Goal: Transaction & Acquisition: Book appointment/travel/reservation

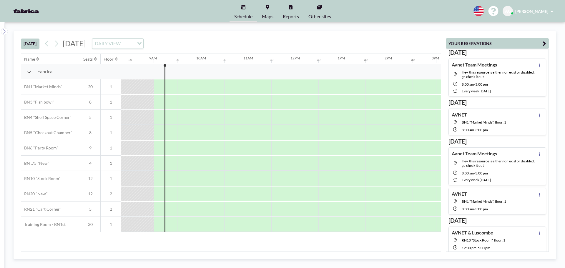
scroll to position [0, 400]
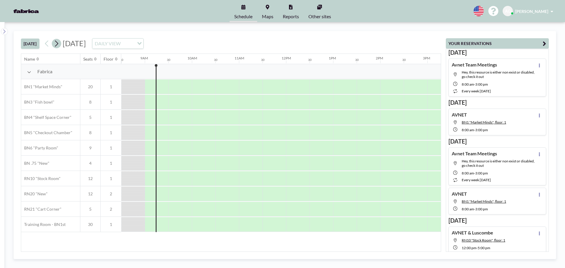
click at [58, 44] on icon at bounding box center [57, 43] width 6 height 9
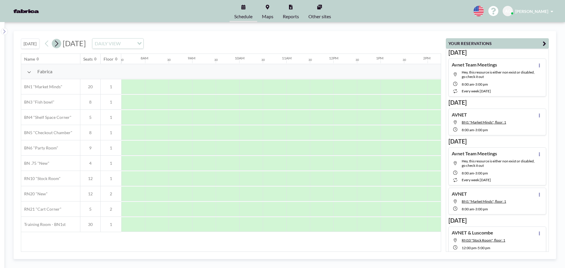
click at [58, 44] on icon at bounding box center [57, 43] width 6 height 9
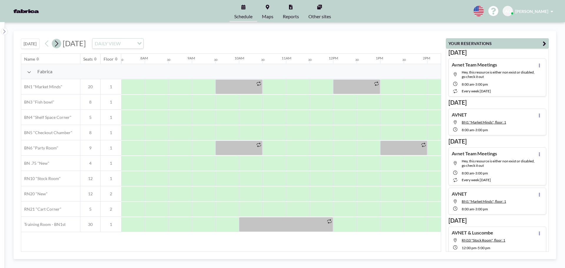
click at [58, 44] on icon at bounding box center [57, 43] width 6 height 9
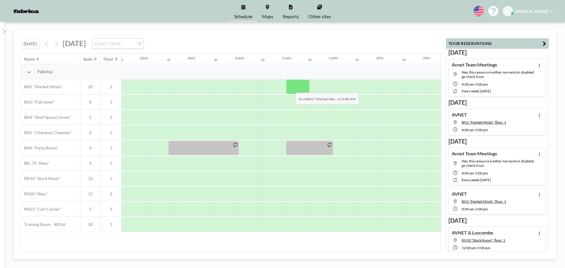
click at [291, 88] on div at bounding box center [298, 86] width 24 height 15
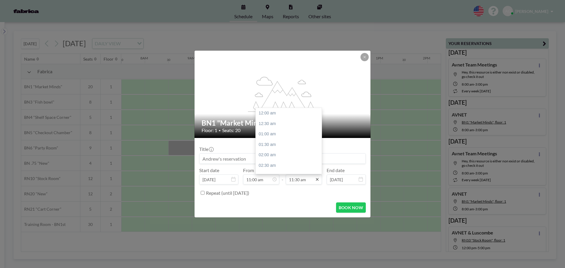
scroll to position [241, 0]
click at [282, 167] on div "02:00 pm" at bounding box center [290, 165] width 69 height 11
type input "02:00 pm"
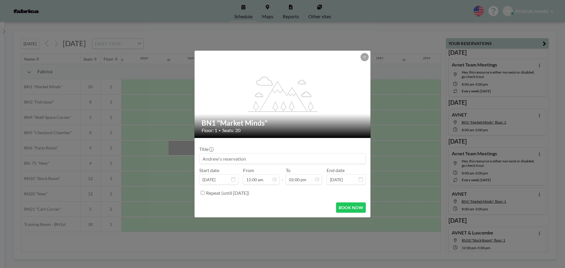
click at [212, 159] on input at bounding box center [282, 159] width 166 height 10
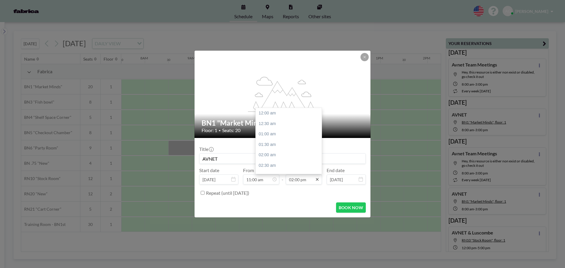
scroll to position [293, 0]
click at [268, 121] on div "02:30 pm" at bounding box center [290, 123] width 69 height 11
type input "AVNET"
type input "02:30 pm"
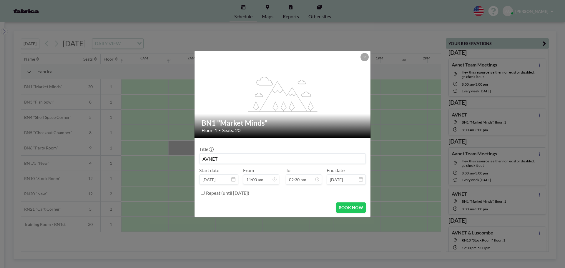
scroll to position [304, 0]
click at [348, 207] on button "BOOK NOW" at bounding box center [351, 207] width 30 height 10
